Goal: Task Accomplishment & Management: Use online tool/utility

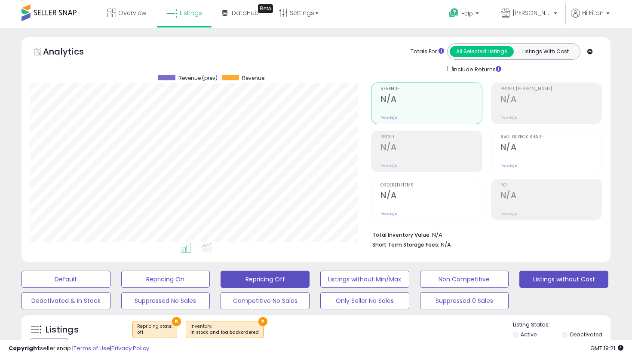
scroll to position [176, 341]
click at [548, 276] on button "Listings without Cost" at bounding box center [563, 279] width 89 height 17
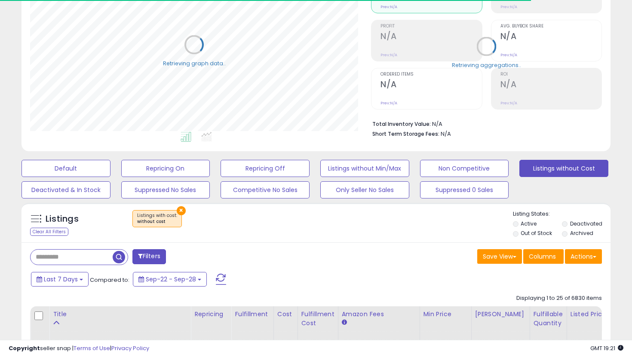
scroll to position [132, 0]
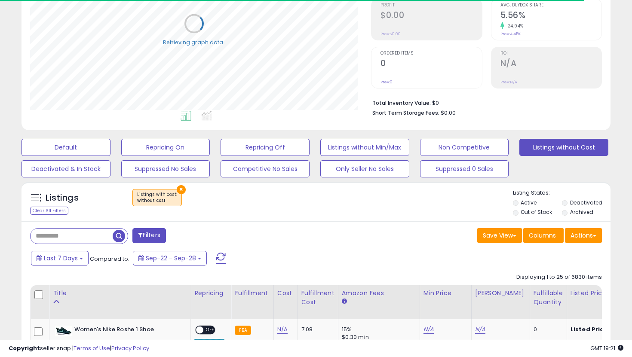
click at [520, 214] on li "Out of Stock" at bounding box center [537, 212] width 48 height 9
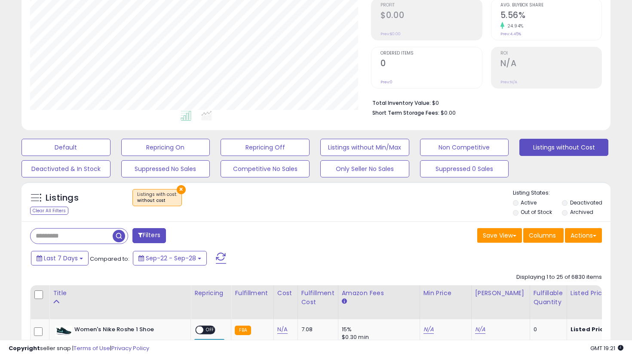
scroll to position [176, 341]
click at [520, 214] on li "Out of Stock" at bounding box center [537, 212] width 48 height 9
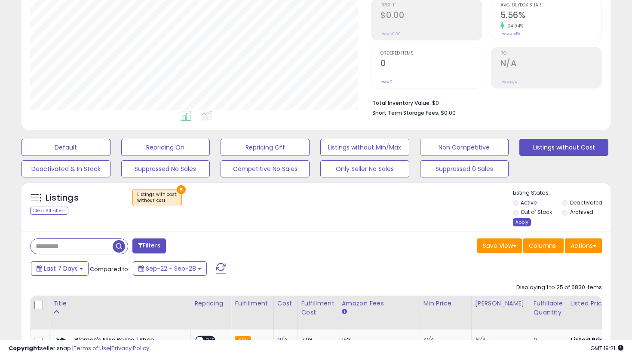
click at [519, 223] on div "Apply" at bounding box center [522, 222] width 18 height 8
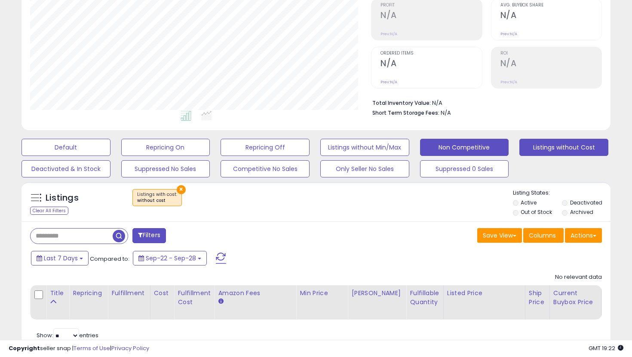
click at [451, 144] on button "Non Competitive" at bounding box center [464, 147] width 89 height 17
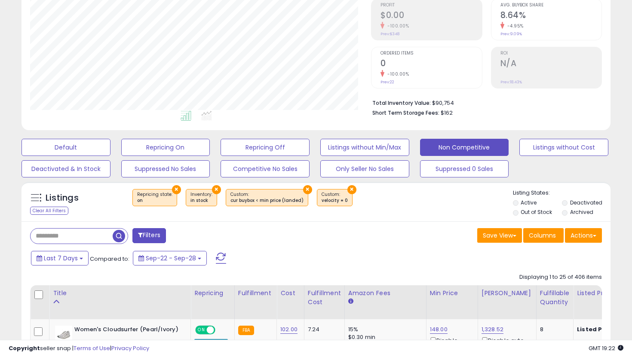
click at [519, 215] on li "Out of Stock" at bounding box center [537, 212] width 48 height 9
click at [518, 213] on li "Out of Stock" at bounding box center [537, 212] width 48 height 9
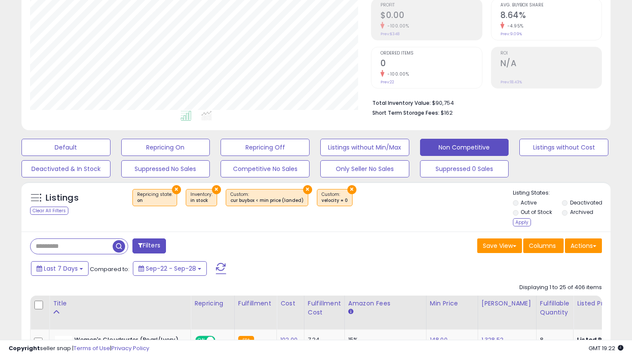
click at [572, 206] on label "Deactivated" at bounding box center [586, 202] width 32 height 7
click at [520, 225] on div "Apply" at bounding box center [522, 222] width 18 height 8
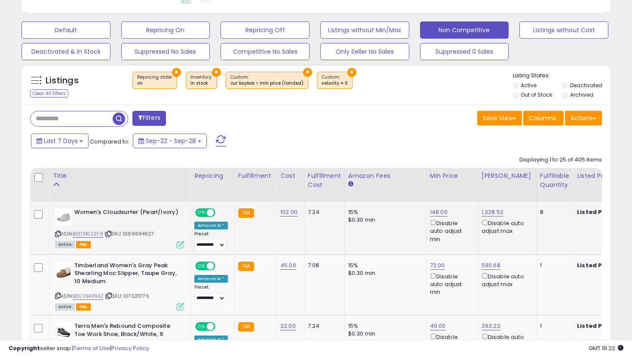
scroll to position [234, 0]
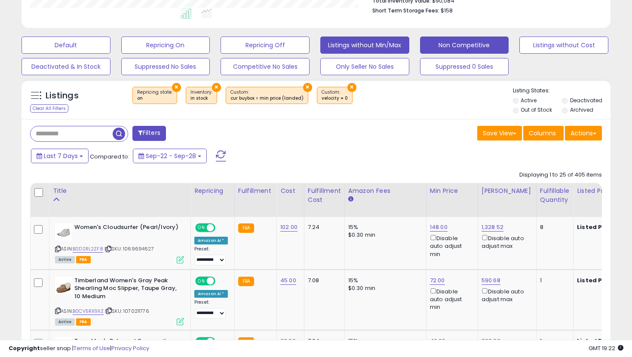
click at [340, 45] on button "Listings without Min/Max" at bounding box center [364, 45] width 89 height 17
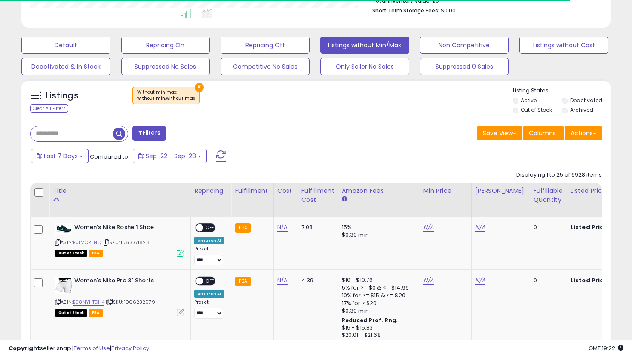
click at [527, 109] on label "Out of Stock" at bounding box center [536, 109] width 31 height 7
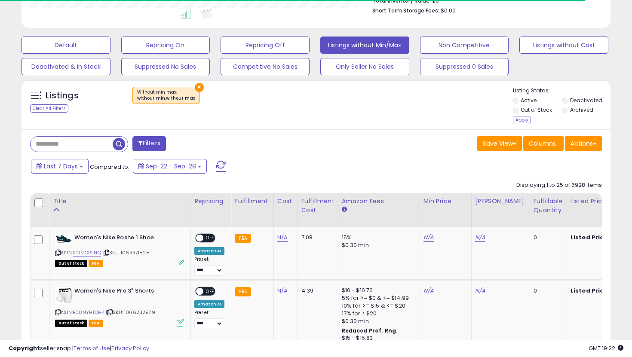
click at [516, 125] on div "Listing States: Active Deactivated Out of Stock Archived Apply" at bounding box center [562, 107] width 98 height 40
click at [520, 120] on div "Apply" at bounding box center [522, 120] width 18 height 8
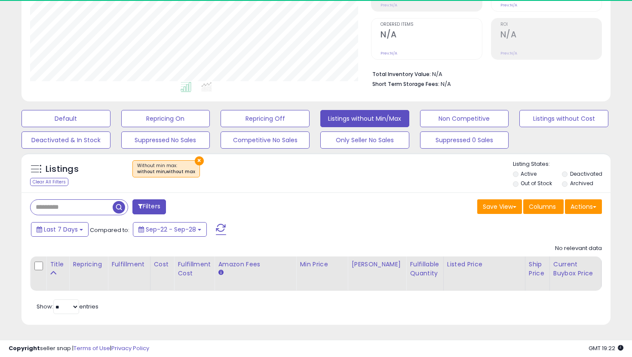
scroll to position [176, 341]
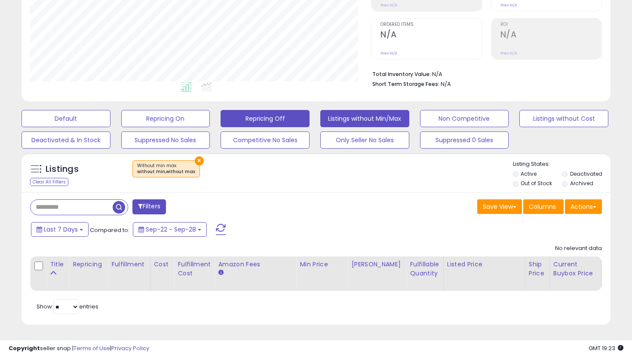
click at [274, 123] on button "Repricing Off" at bounding box center [265, 118] width 89 height 17
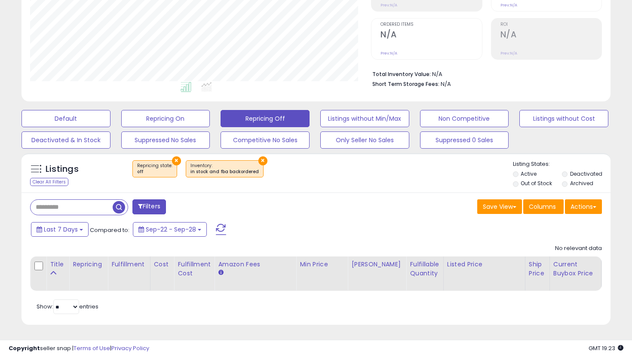
click at [514, 180] on li "Out of Stock" at bounding box center [537, 184] width 48 height 9
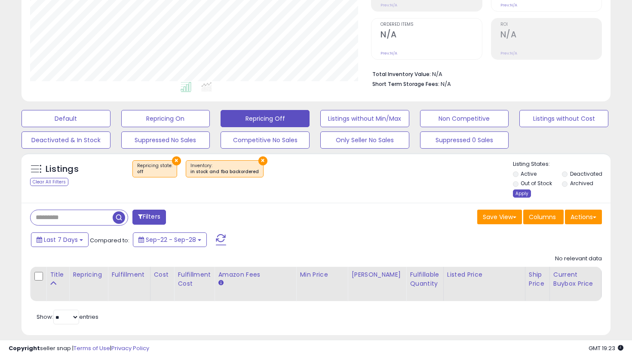
click at [527, 196] on div "Apply" at bounding box center [522, 194] width 18 height 8
